Goal: Navigation & Orientation: Find specific page/section

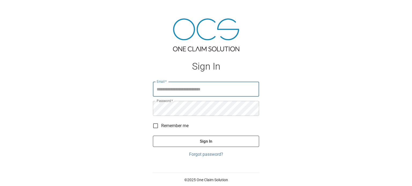
type input "**********"
click at [200, 139] on button "Sign In" at bounding box center [206, 141] width 106 height 11
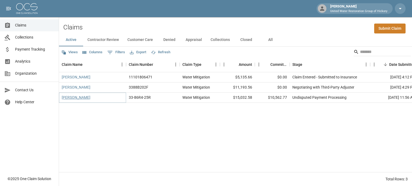
click at [76, 98] on link "[PERSON_NAME]" at bounding box center [76, 97] width 29 height 5
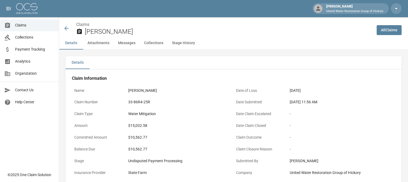
click at [65, 29] on icon at bounding box center [66, 28] width 4 height 4
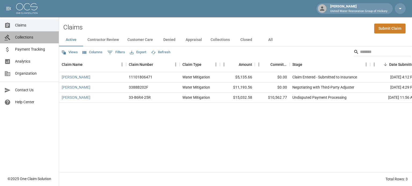
click at [21, 39] on span "Collections" at bounding box center [34, 38] width 39 height 6
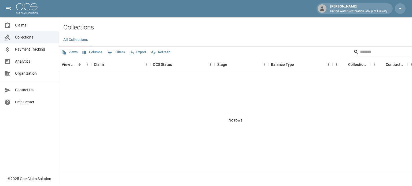
click at [21, 48] on span "Payment Tracking" at bounding box center [34, 50] width 39 height 6
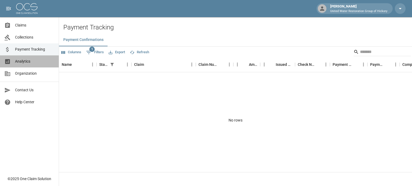
click at [24, 64] on span "Analytics" at bounding box center [34, 62] width 39 height 6
